Goal: Task Accomplishment & Management: Use online tool/utility

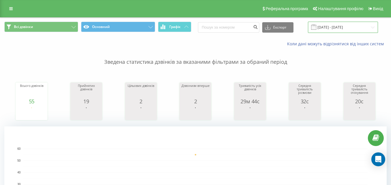
click at [346, 29] on input "[DATE] - [DATE]" at bounding box center [343, 27] width 70 height 11
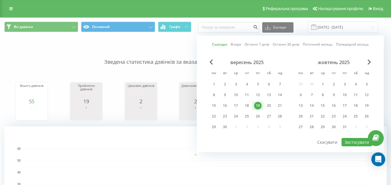
click at [215, 42] on link "Сьогодні" at bounding box center [219, 44] width 15 height 5
click at [354, 141] on button "Застосувати" at bounding box center [356, 142] width 31 height 8
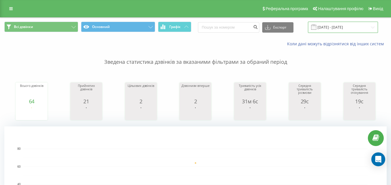
click at [337, 25] on input "[DATE] - [DATE]" at bounding box center [343, 27] width 70 height 11
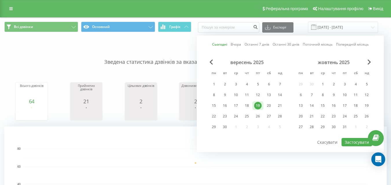
click at [222, 43] on link "Сьогодні" at bounding box center [219, 44] width 15 height 5
click at [352, 142] on button "Застосувати" at bounding box center [356, 142] width 31 height 8
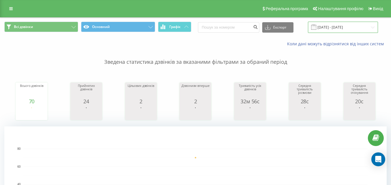
click at [339, 27] on input "[DATE] - [DATE]" at bounding box center [343, 27] width 70 height 11
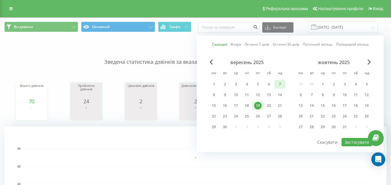
drag, startPoint x: 221, startPoint y: 43, endPoint x: 283, endPoint y: 80, distance: 72.1
click at [221, 44] on link "Сьогодні" at bounding box center [219, 44] width 15 height 5
click at [350, 138] on button "Застосувати" at bounding box center [356, 142] width 31 height 8
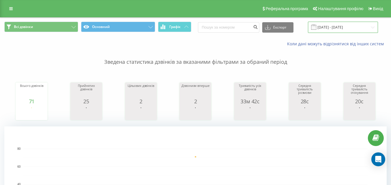
click at [345, 29] on input "[DATE] - [DATE]" at bounding box center [343, 27] width 70 height 11
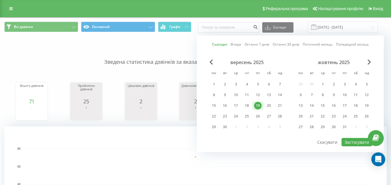
click at [220, 43] on link "Сьогодні" at bounding box center [219, 44] width 15 height 5
click at [355, 140] on button "Застосувати" at bounding box center [356, 142] width 31 height 8
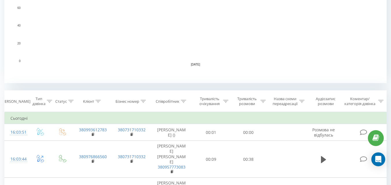
scroll to position [173, 0]
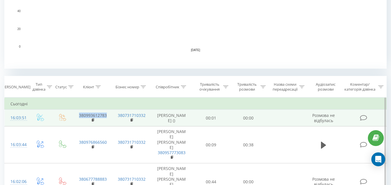
drag, startPoint x: 109, startPoint y: 121, endPoint x: 79, endPoint y: 121, distance: 29.5
click at [79, 121] on td "380993612783" at bounding box center [92, 118] width 39 height 17
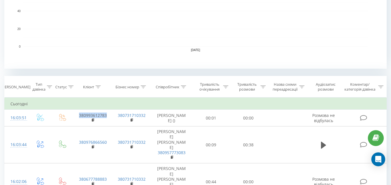
copy link "380993612783"
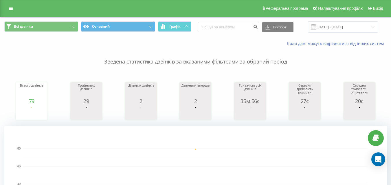
scroll to position [0, 0]
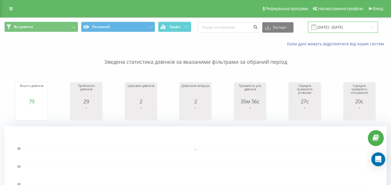
click at [347, 25] on input "[DATE] - [DATE]" at bounding box center [343, 27] width 70 height 11
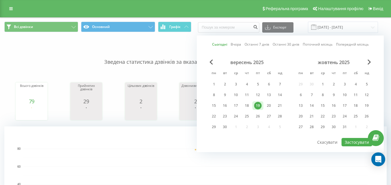
click at [213, 43] on link "Сьогодні" at bounding box center [219, 44] width 15 height 5
drag, startPoint x: 352, startPoint y: 141, endPoint x: 263, endPoint y: 121, distance: 91.3
click at [350, 140] on button "Застосувати" at bounding box center [356, 142] width 31 height 8
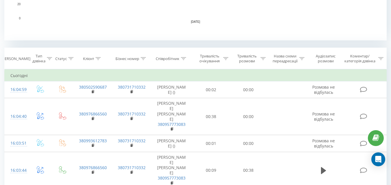
scroll to position [202, 0]
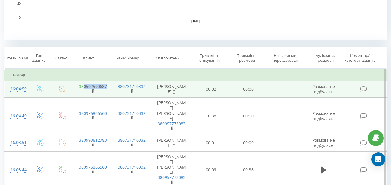
drag, startPoint x: 89, startPoint y: 91, endPoint x: 83, endPoint y: 91, distance: 5.5
click at [83, 91] on td "380502590687" at bounding box center [92, 89] width 39 height 17
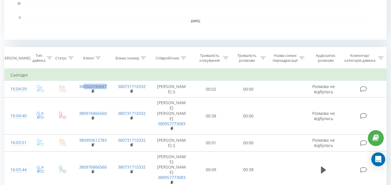
copy link "0502590687"
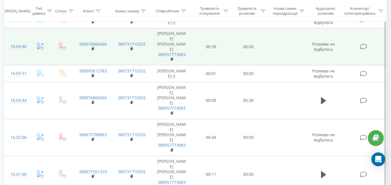
scroll to position [289, 0]
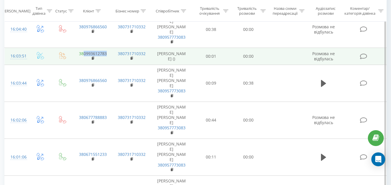
drag, startPoint x: 102, startPoint y: 69, endPoint x: 84, endPoint y: 68, distance: 18.0
click at [84, 65] on td "380993612783" at bounding box center [92, 56] width 39 height 17
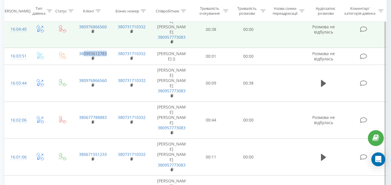
copy link "0993612783"
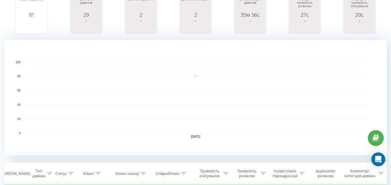
scroll to position [0, 0]
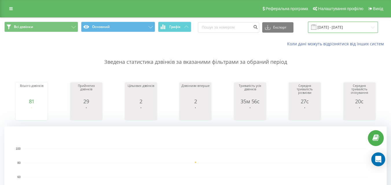
click at [347, 31] on input "[DATE] - [DATE]" at bounding box center [343, 27] width 70 height 11
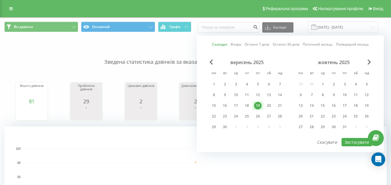
click at [216, 42] on link "Сьогодні" at bounding box center [219, 44] width 15 height 5
click at [356, 142] on button "Застосувати" at bounding box center [356, 142] width 31 height 8
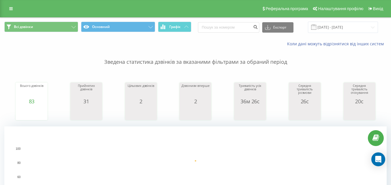
scroll to position [202, 0]
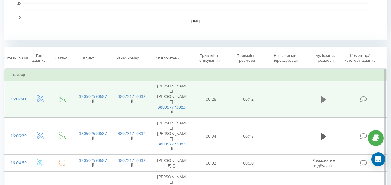
click at [320, 98] on button at bounding box center [323, 99] width 9 height 9
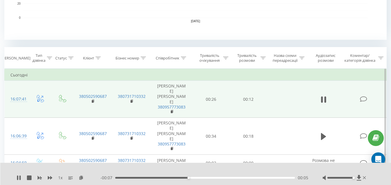
drag, startPoint x: 339, startPoint y: 177, endPoint x: 354, endPoint y: 177, distance: 15.3
click at [354, 177] on div at bounding box center [344, 178] width 45 height 6
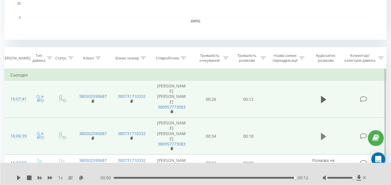
click at [324, 136] on icon at bounding box center [323, 136] width 5 height 7
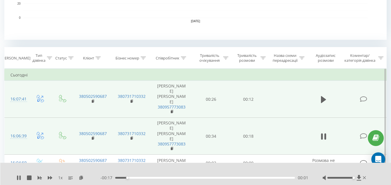
click at [342, 178] on div at bounding box center [340, 178] width 26 height 2
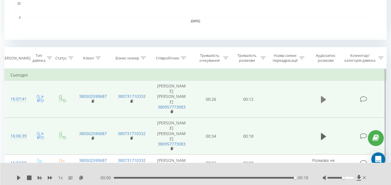
click at [324, 101] on icon at bounding box center [323, 99] width 5 height 7
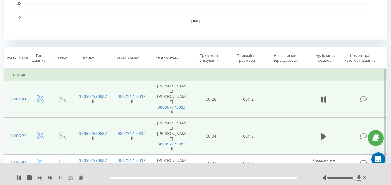
drag, startPoint x: 343, startPoint y: 177, endPoint x: 362, endPoint y: 179, distance: 19.1
click at [362, 179] on div at bounding box center [344, 178] width 45 height 6
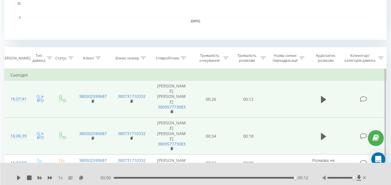
click at [325, 178] on icon at bounding box center [323, 178] width 3 height 5
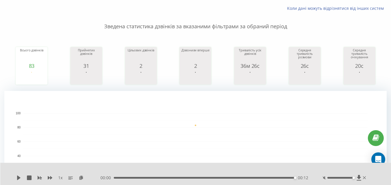
scroll to position [0, 0]
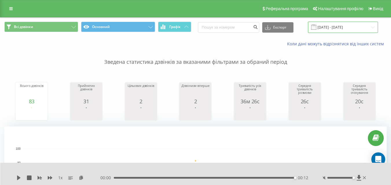
click at [335, 30] on input "[DATE] - [DATE]" at bounding box center [343, 27] width 70 height 11
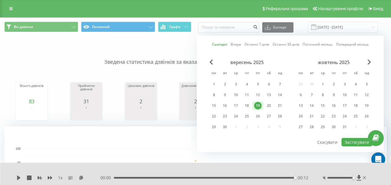
click at [223, 44] on link "Сьогодні" at bounding box center [219, 44] width 15 height 5
click at [351, 141] on button "Застосувати" at bounding box center [356, 142] width 31 height 8
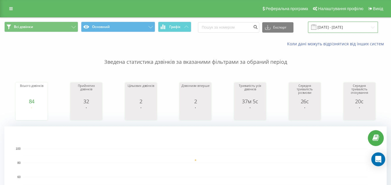
drag, startPoint x: 346, startPoint y: 25, endPoint x: 299, endPoint y: 28, distance: 46.9
click at [346, 25] on input "[DATE] - [DATE]" at bounding box center [343, 27] width 70 height 11
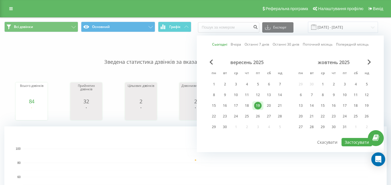
click at [223, 41] on div "Сьогодні Вчора Останні 7 днів Останні 30 днів Поточний місяць Попередній місяць…" at bounding box center [290, 94] width 187 height 117
click at [222, 44] on link "Сьогодні" at bounding box center [219, 44] width 15 height 5
drag, startPoint x: 358, startPoint y: 140, endPoint x: 302, endPoint y: 123, distance: 58.9
click at [358, 140] on button "Застосувати" at bounding box center [356, 142] width 31 height 8
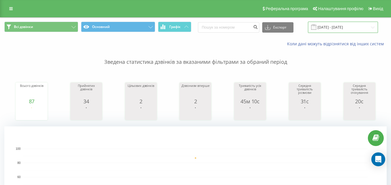
click at [351, 25] on input "[DATE] - [DATE]" at bounding box center [343, 27] width 70 height 11
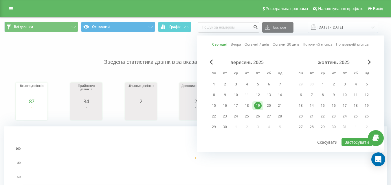
click at [216, 42] on link "Сьогодні" at bounding box center [219, 44] width 15 height 5
click at [351, 141] on button "Застосувати" at bounding box center [356, 142] width 31 height 8
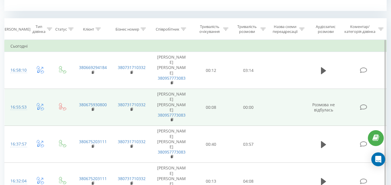
scroll to position [260, 0]
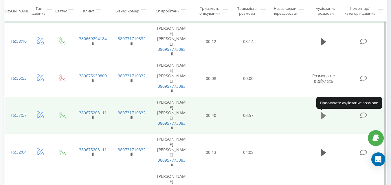
click at [323, 114] on icon at bounding box center [323, 115] width 5 height 7
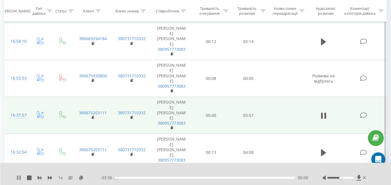
click at [20, 177] on icon at bounding box center [19, 178] width 1 height 5
click at [82, 176] on icon at bounding box center [81, 178] width 5 height 4
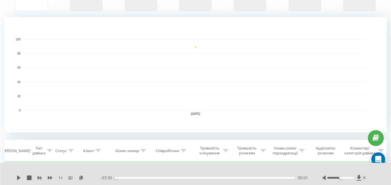
scroll to position [0, 0]
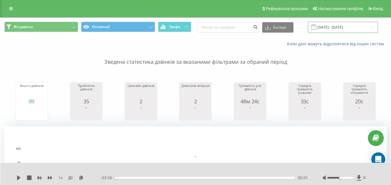
click at [343, 25] on input "[DATE] - [DATE]" at bounding box center [343, 27] width 70 height 11
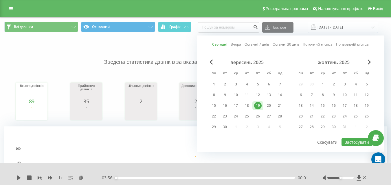
click at [218, 43] on link "Сьогодні" at bounding box center [219, 44] width 15 height 5
click at [353, 142] on button "Застосувати" at bounding box center [356, 142] width 31 height 8
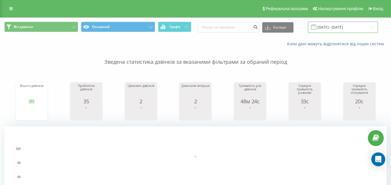
click at [341, 30] on input "[DATE] - [DATE]" at bounding box center [343, 27] width 70 height 11
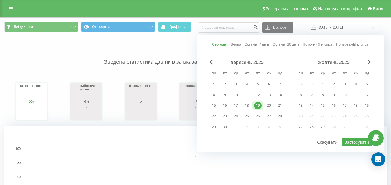
click at [218, 46] on link "Сьогодні" at bounding box center [219, 44] width 15 height 5
click at [355, 141] on button "Застосувати" at bounding box center [356, 142] width 31 height 8
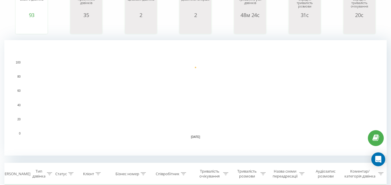
scroll to position [87, 0]
